Goal: Transaction & Acquisition: Purchase product/service

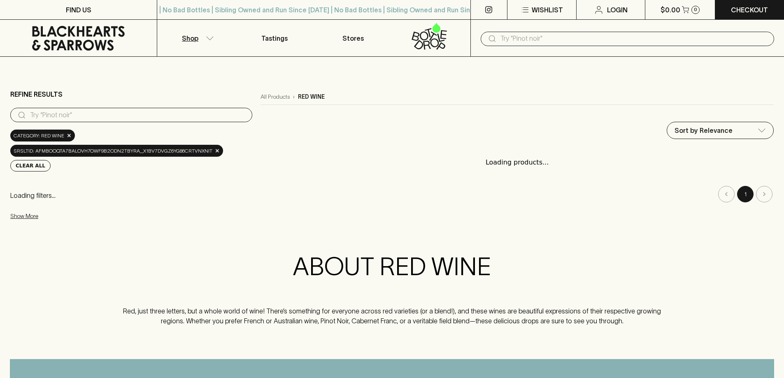
click at [83, 115] on input "search" at bounding box center [138, 115] width 216 height 13
type input "car"
click at [215, 153] on span "×" at bounding box center [217, 151] width 5 height 9
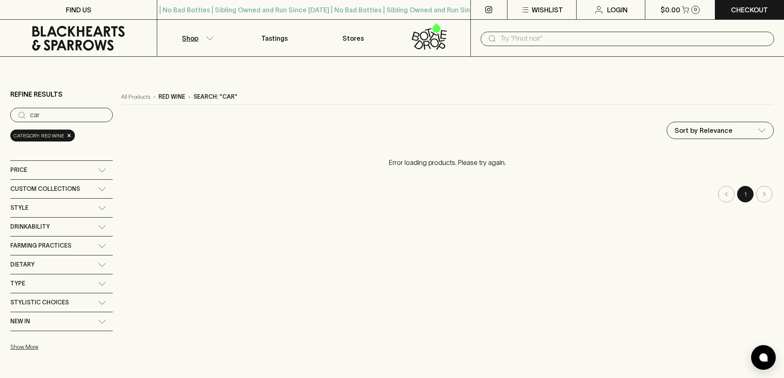
click at [105, 208] on icon at bounding box center [102, 208] width 8 height 4
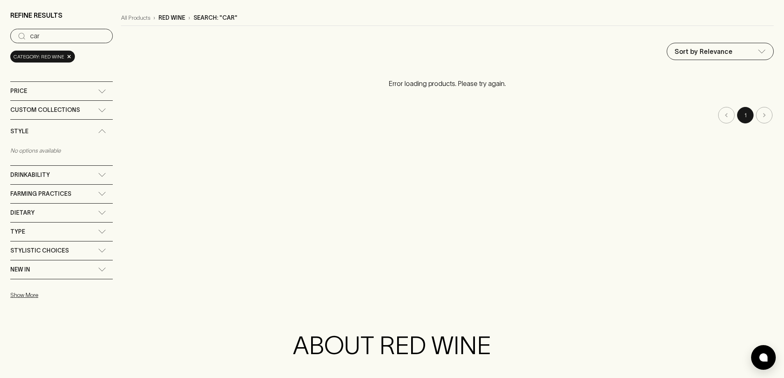
scroll to position [82, 0]
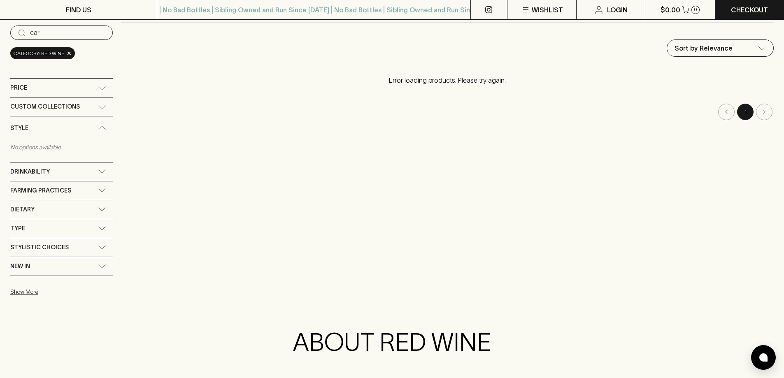
click at [103, 229] on icon at bounding box center [102, 228] width 8 height 4
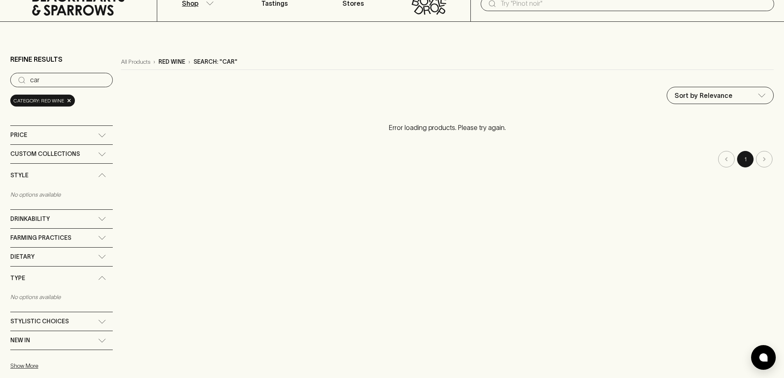
scroll to position [0, 0]
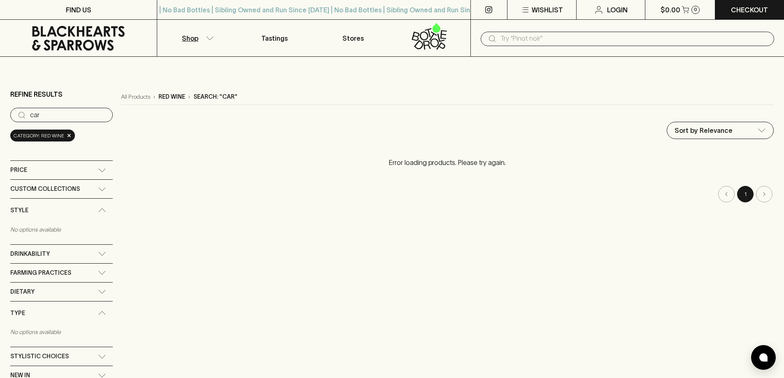
click at [56, 115] on input "car" at bounding box center [68, 115] width 76 height 13
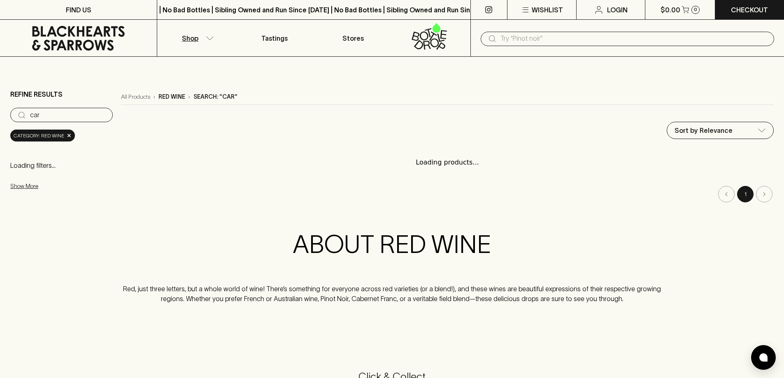
click at [104, 117] on input "car" at bounding box center [68, 115] width 76 height 13
click at [104, 115] on input "car" at bounding box center [68, 115] width 76 height 13
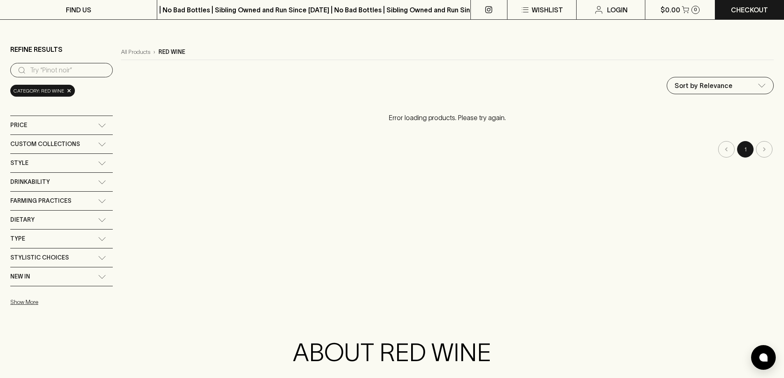
scroll to position [123, 0]
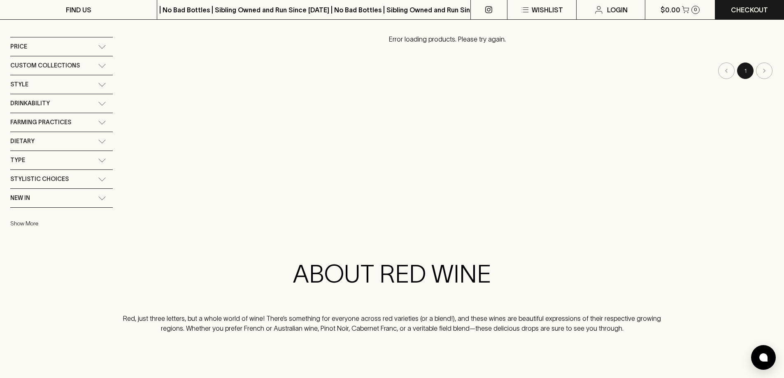
click at [30, 226] on button "Show More" at bounding box center [64, 223] width 108 height 17
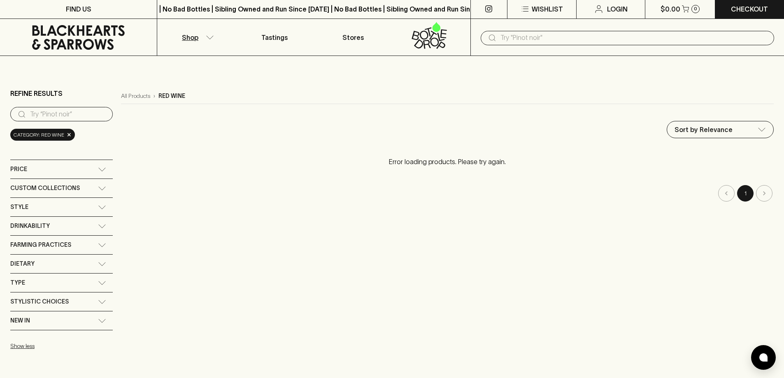
scroll to position [0, 0]
click at [51, 70] on main "Refine Results ​ Category: red wine × Price $0 $1000 Custom Collections No opti…" at bounding box center [392, 260] width 784 height 407
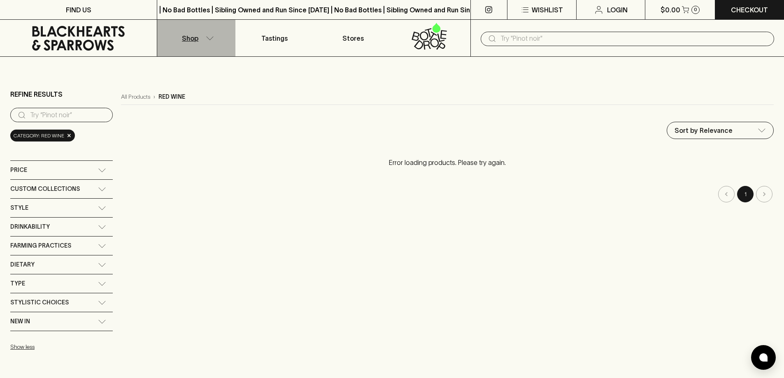
click at [211, 35] on button "Shop" at bounding box center [196, 38] width 78 height 37
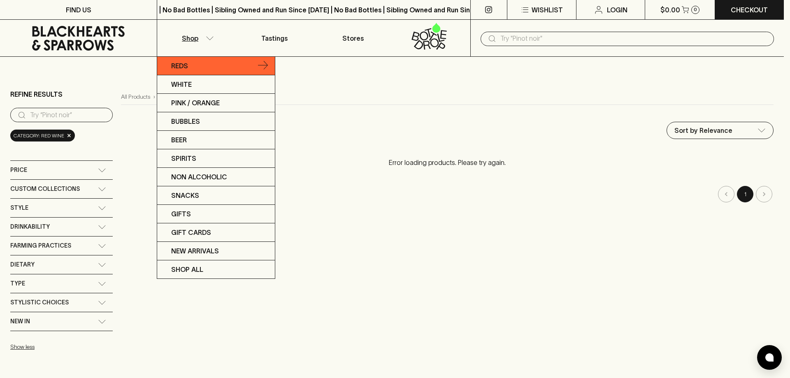
click at [180, 66] on p "Reds" at bounding box center [179, 66] width 17 height 10
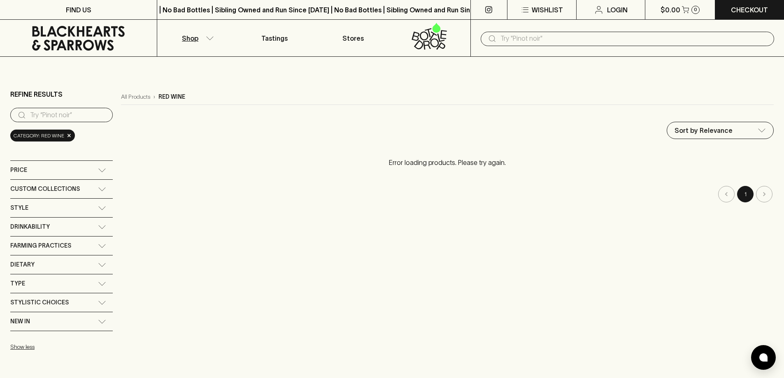
click at [519, 39] on input "text" at bounding box center [634, 38] width 267 height 13
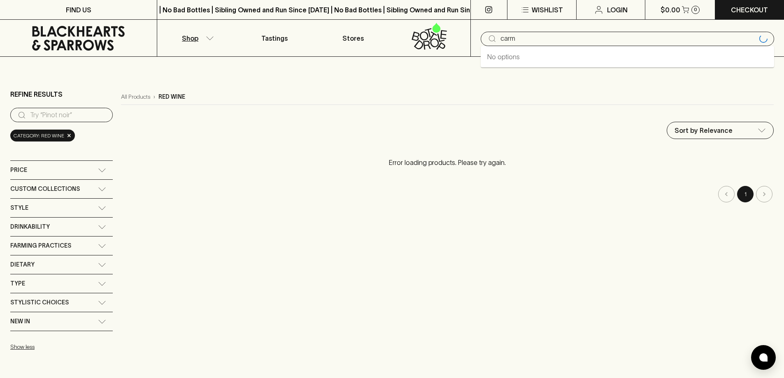
type input "carm"
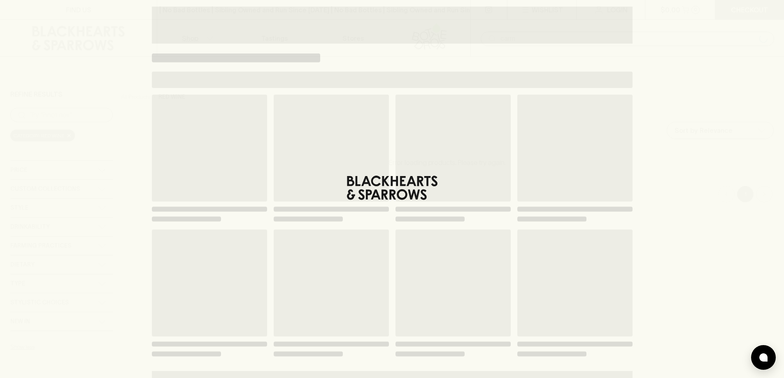
type input "carm"
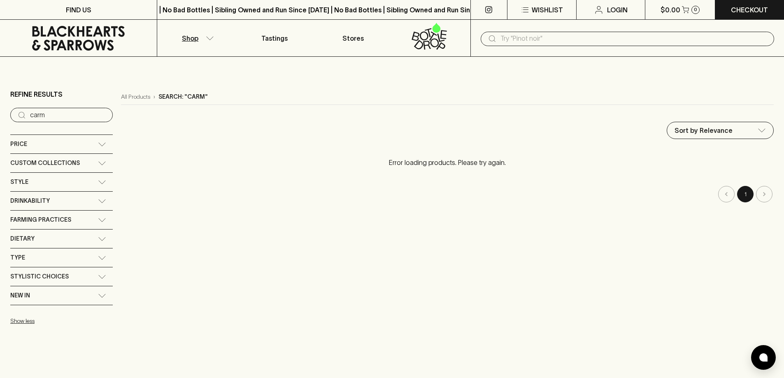
click at [208, 35] on button "Shop" at bounding box center [196, 38] width 78 height 37
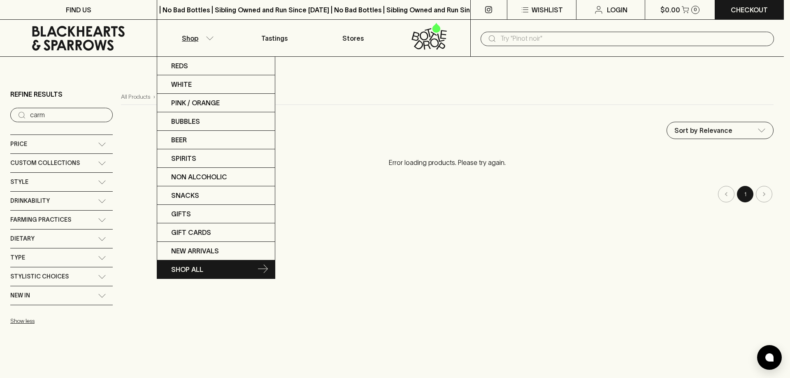
click at [189, 269] on p "SHOP ALL" at bounding box center [187, 270] width 32 height 10
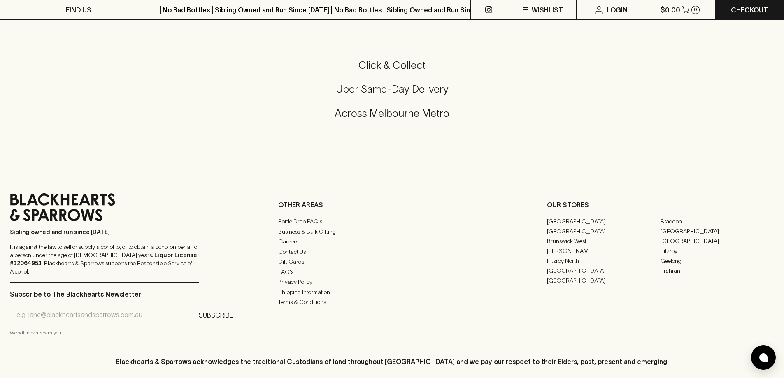
scroll to position [370, 0]
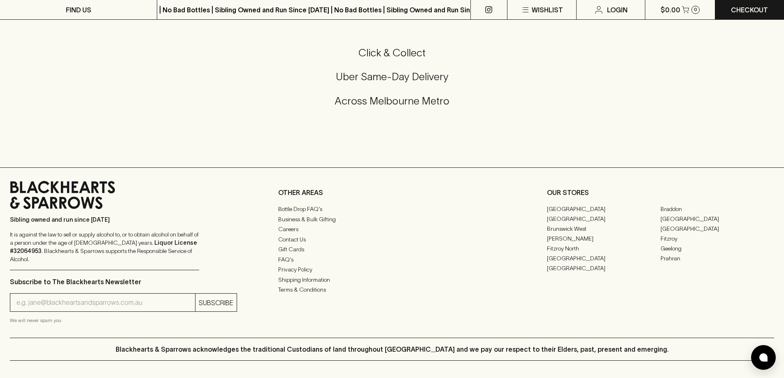
click at [85, 109] on div "Click & Collect Uber Same-Day Delivery Across [GEOGRAPHIC_DATA] Metro" at bounding box center [392, 82] width 764 height 72
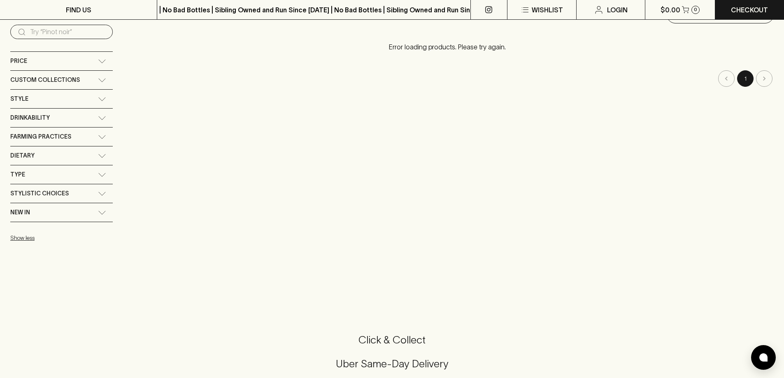
scroll to position [0, 0]
